Goal: Information Seeking & Learning: Find specific page/section

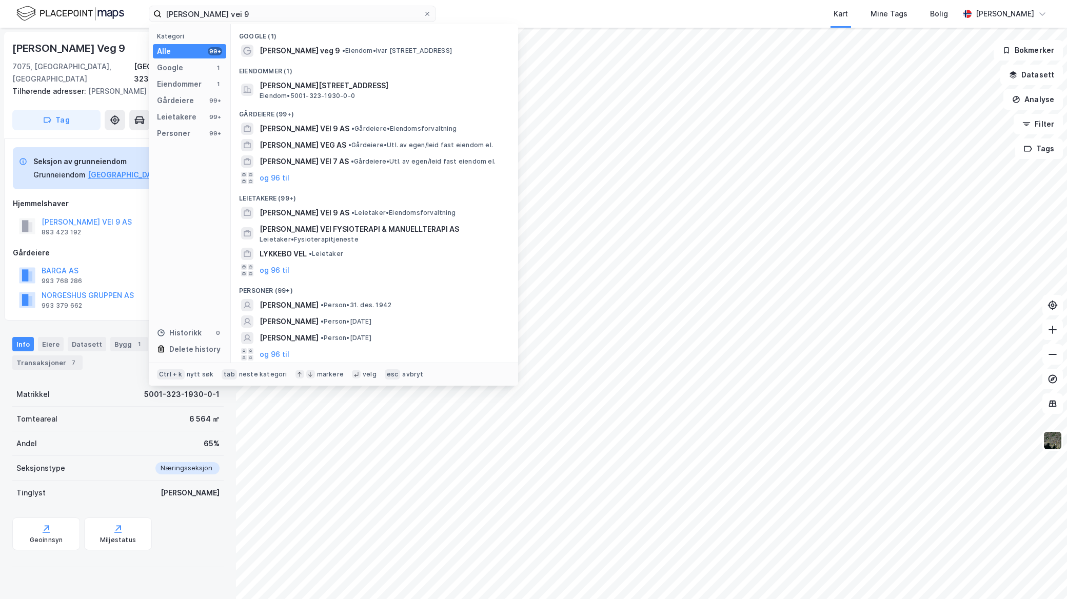
click at [61, 22] on div "[PERSON_NAME] vei 9 Kategori Alle 99+ Google 1 Eiendommer 1 Gårdeiere 99+ Leiet…" at bounding box center [533, 14] width 1067 height 28
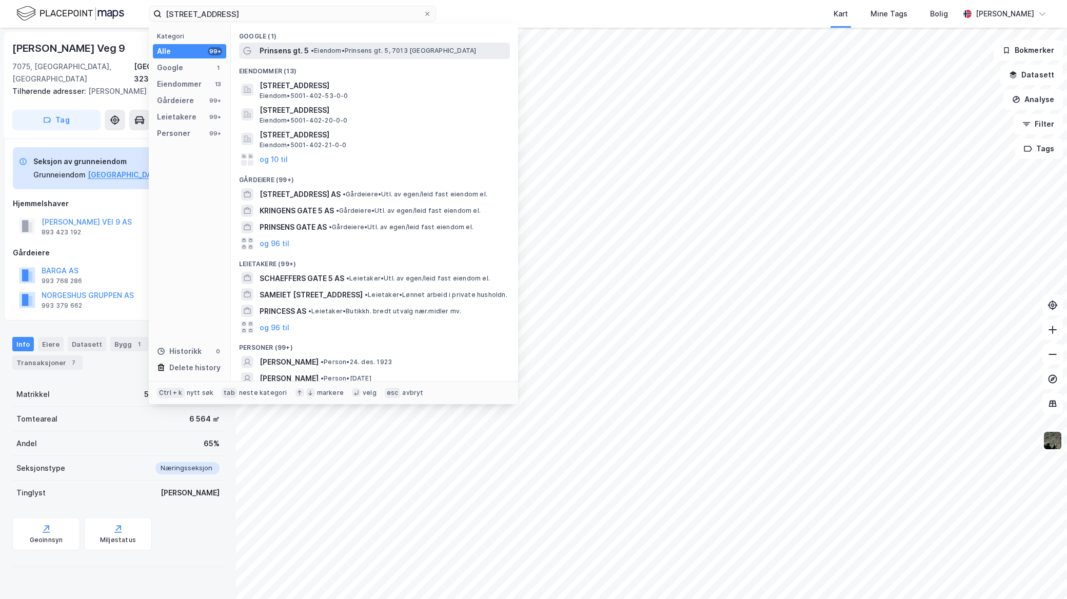
type input "[STREET_ADDRESS]"
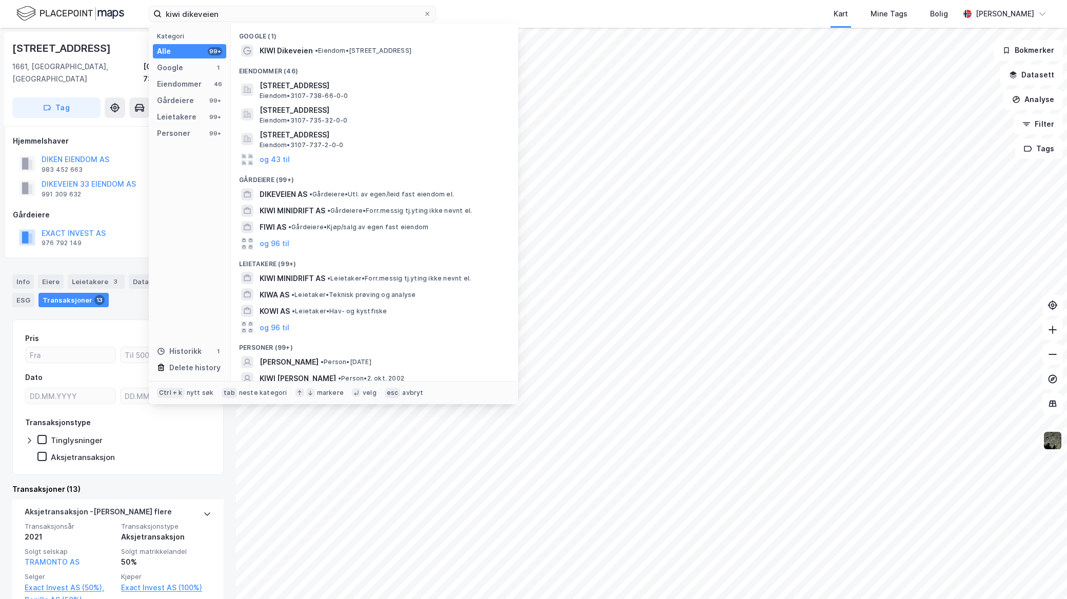
click at [130, 0] on html "kiwi dikeveien Kategori Alle 99+ Google 1 Eiendommer 46 Gårdeiere 99+ Leietaker…" at bounding box center [533, 299] width 1067 height 599
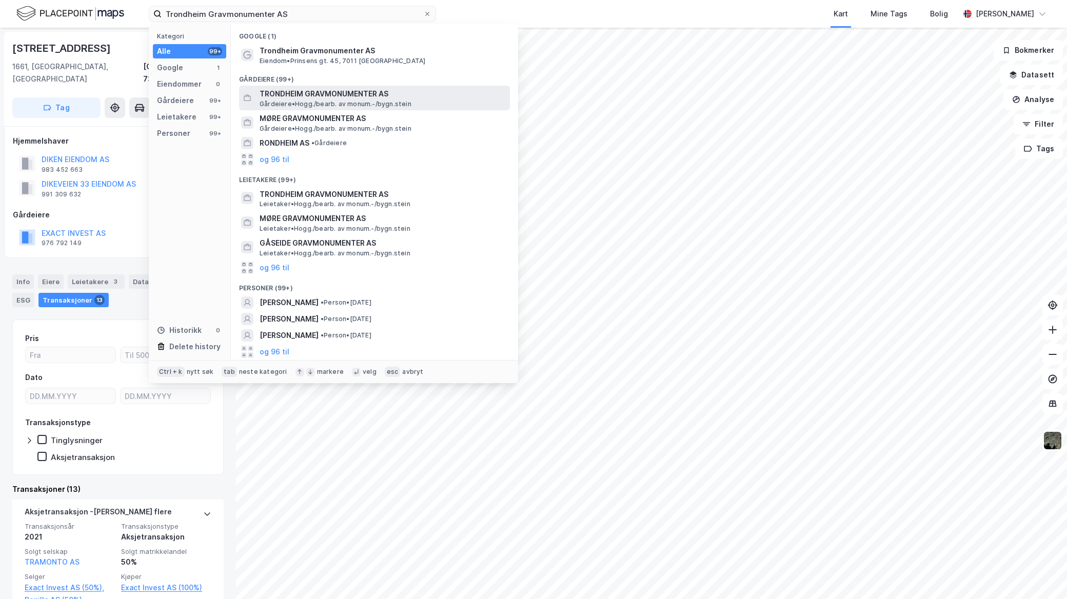
type input "Trondheim Gravmonumenter AS"
click at [394, 101] on span "Gårdeiere • Hogg./bearb. av monum.-/bygn.stein" at bounding box center [336, 104] width 152 height 8
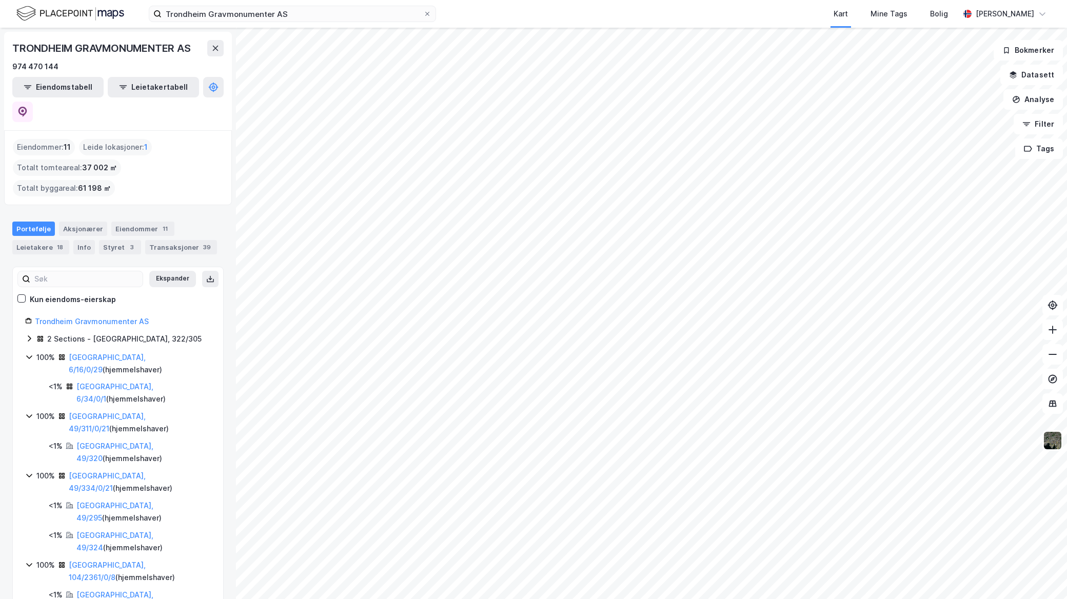
click at [28, 355] on icon at bounding box center [29, 357] width 6 height 4
click at [28, 382] on icon at bounding box center [29, 386] width 8 height 8
click at [31, 412] on icon at bounding box center [29, 416] width 8 height 8
drag, startPoint x: 28, startPoint y: 401, endPoint x: 28, endPoint y: 407, distance: 6.2
click at [28, 442] on icon at bounding box center [29, 446] width 8 height 8
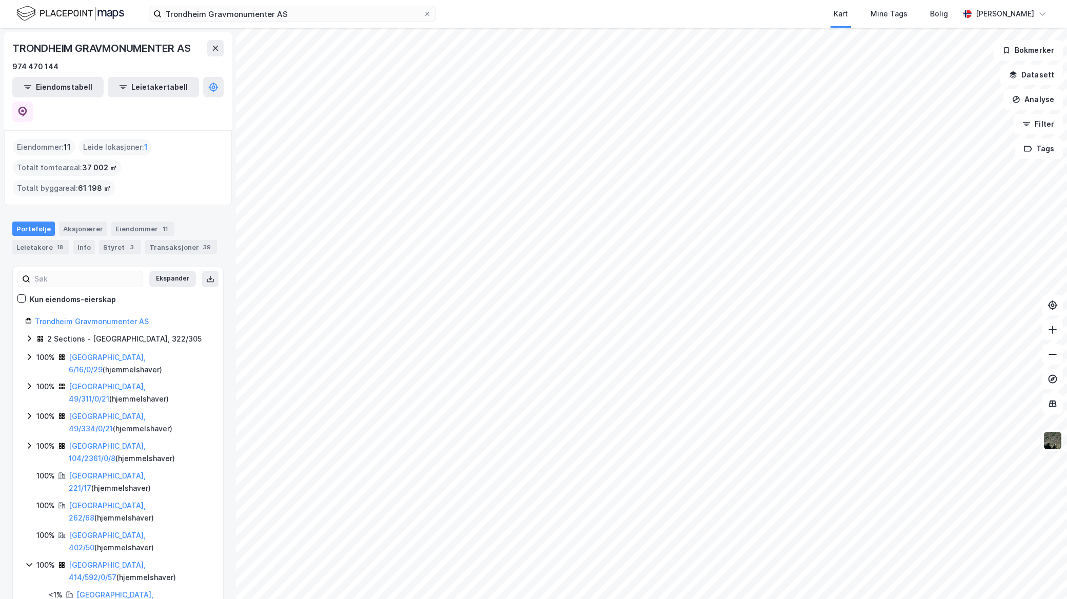
click at [28, 561] on icon at bounding box center [29, 565] width 8 height 8
click at [28, 590] on icon at bounding box center [29, 594] width 8 height 8
click at [27, 334] on icon at bounding box center [29, 338] width 8 height 8
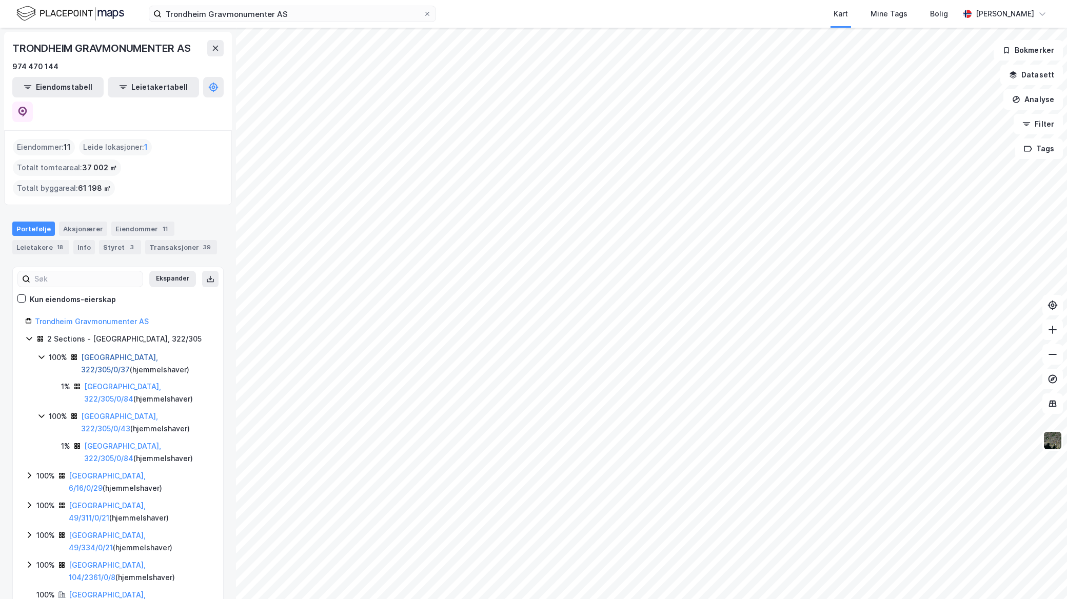
click at [109, 353] on link "Trondheim, 322/305/0/37" at bounding box center [119, 363] width 77 height 21
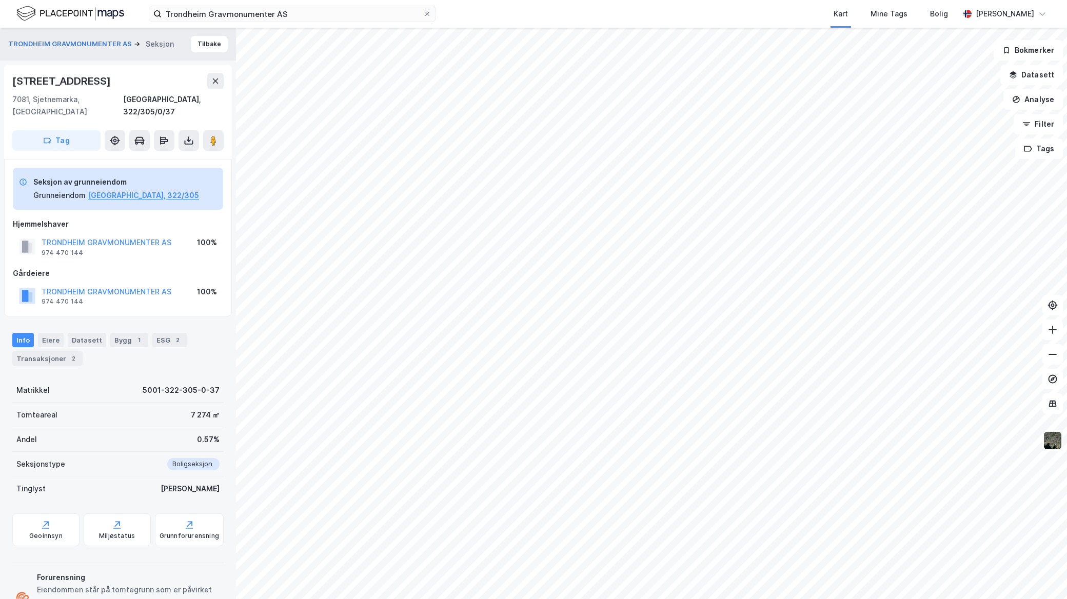
scroll to position [3, 0]
